Goal: Use online tool/utility: Utilize a website feature to perform a specific function

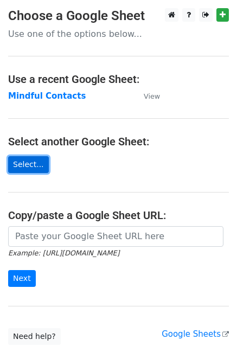
click at [29, 168] on link "Select..." at bounding box center [28, 164] width 41 height 17
click at [28, 166] on link "Select..." at bounding box center [28, 164] width 41 height 17
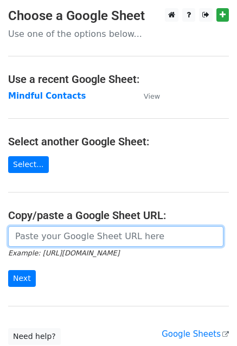
click at [27, 236] on input "url" at bounding box center [115, 236] width 215 height 21
paste input "https://docs.google.com/spreadsheets/d/1ut_xHQV9K3jDjUENmDlmfSdQgbKXlTHH/edit?u…"
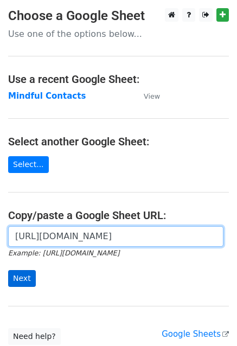
type input "https://docs.google.com/spreadsheets/d/1ut_xHQV9K3jDjUENmDlmfSdQgbKXlTHH/edit?u…"
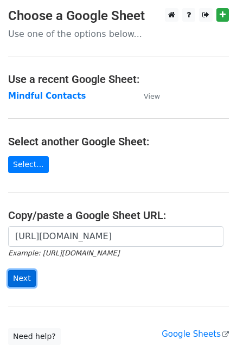
scroll to position [0, 0]
click at [17, 281] on input "Next" at bounding box center [22, 278] width 28 height 17
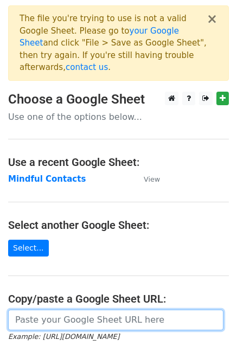
click at [45, 310] on input "url" at bounding box center [115, 320] width 215 height 21
paste input "[URL][DOMAIN_NAME]"
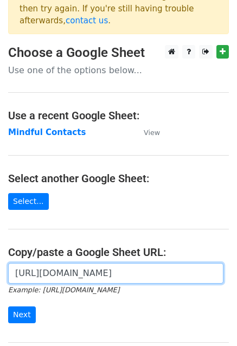
scroll to position [59, 0]
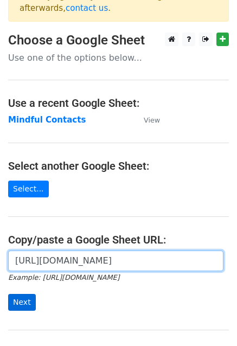
type input "[URL][DOMAIN_NAME]"
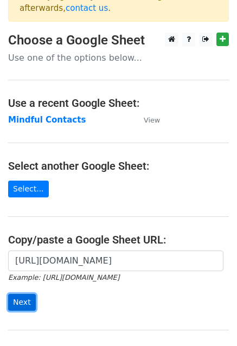
scroll to position [0, 0]
click at [21, 294] on input "Next" at bounding box center [22, 302] width 28 height 17
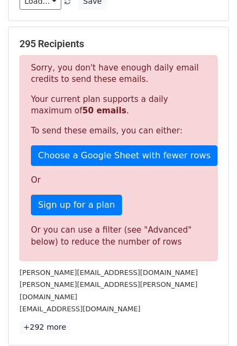
scroll to position [183, 0]
